Goal: Browse casually

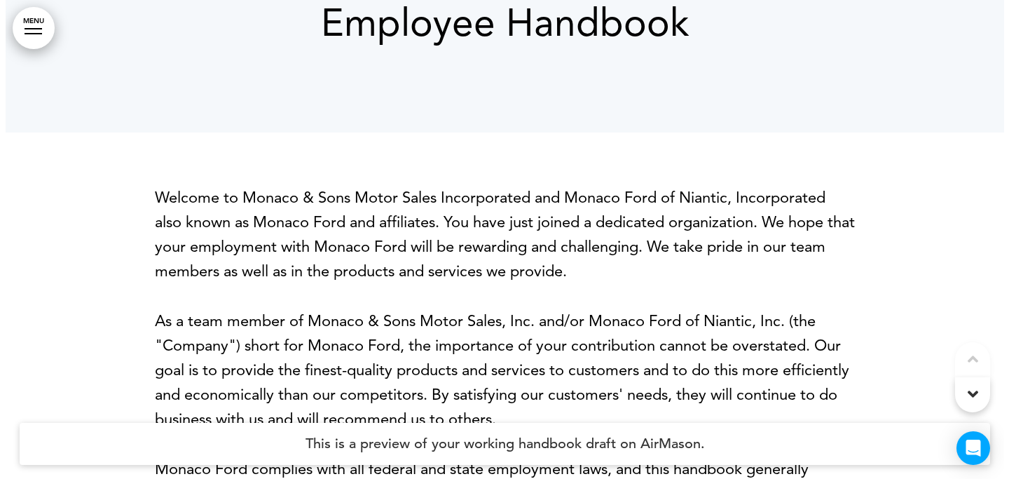
scroll to position [169, 0]
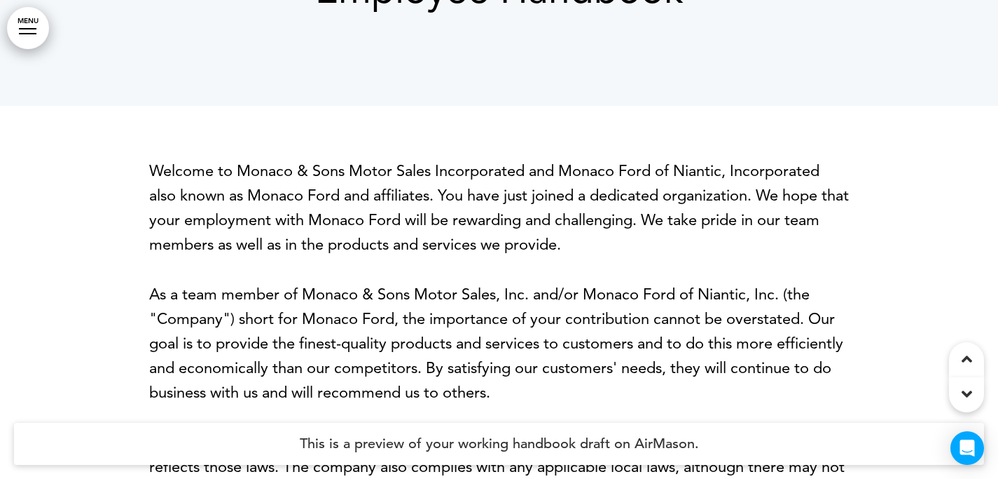
click at [15, 15] on link "MENU" at bounding box center [28, 28] width 42 height 42
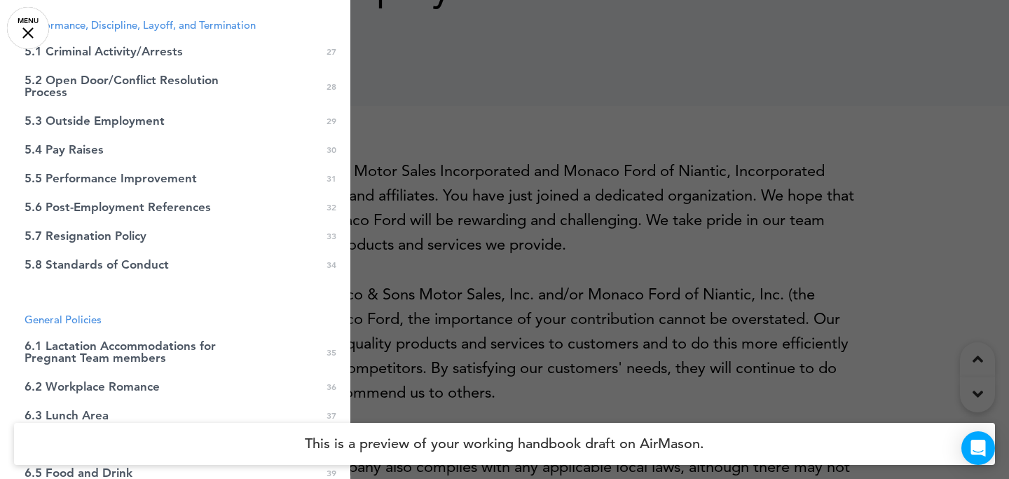
scroll to position [0, 0]
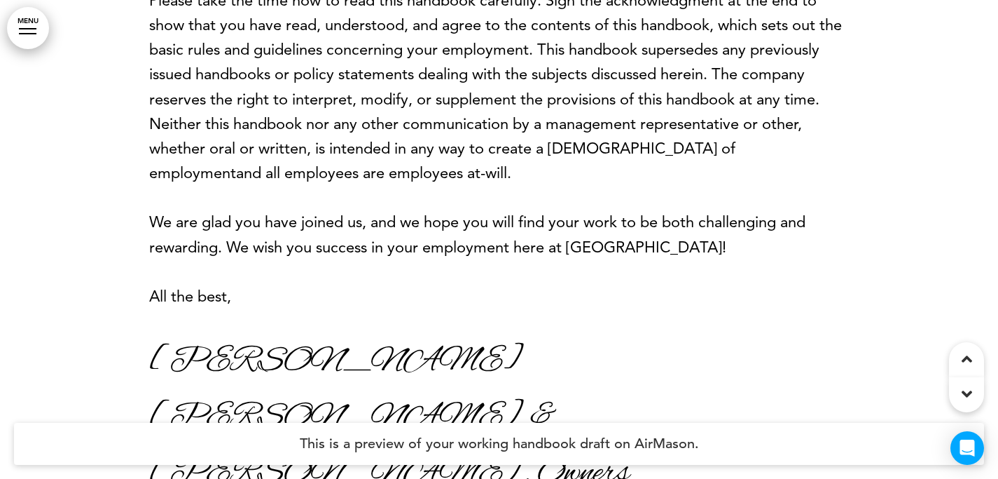
scroll to position [843, 0]
